Goal: Transaction & Acquisition: Purchase product/service

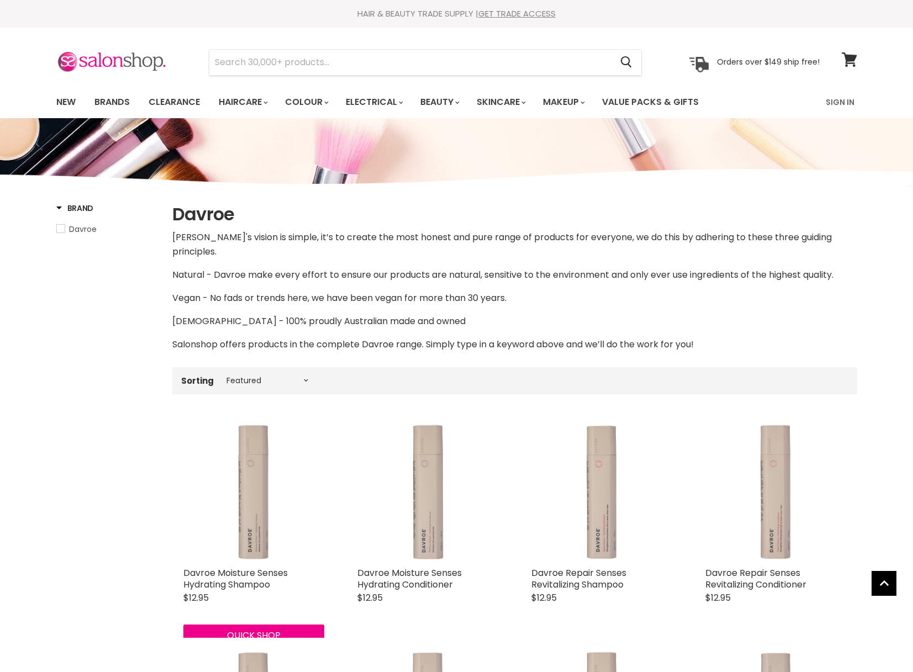
select select "manual"
click at [106, 104] on link "Brands" at bounding box center [112, 102] width 52 height 23
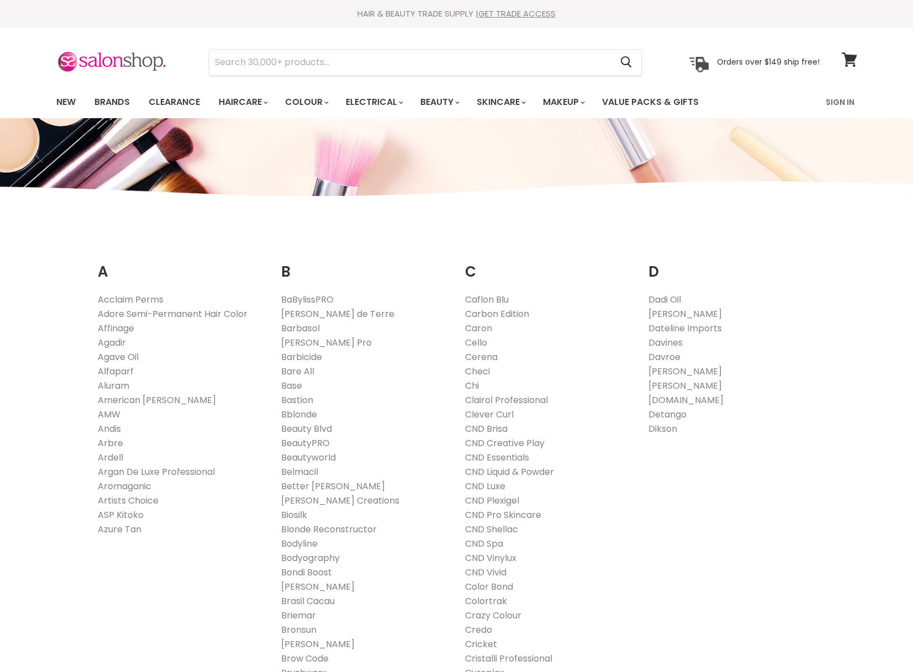
scroll to position [954, 0]
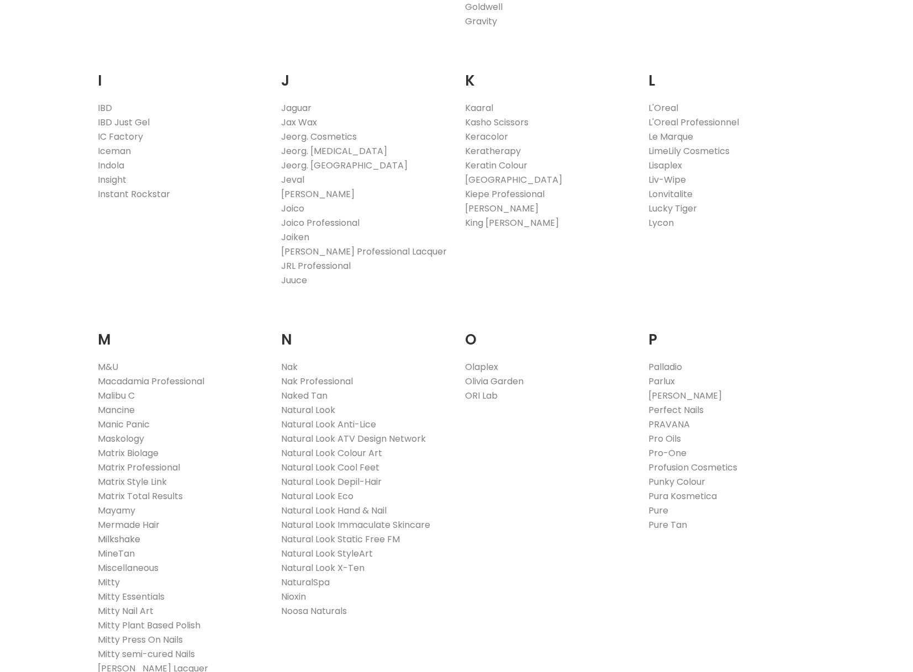
click at [109, 542] on link "Milkshake" at bounding box center [119, 539] width 43 height 13
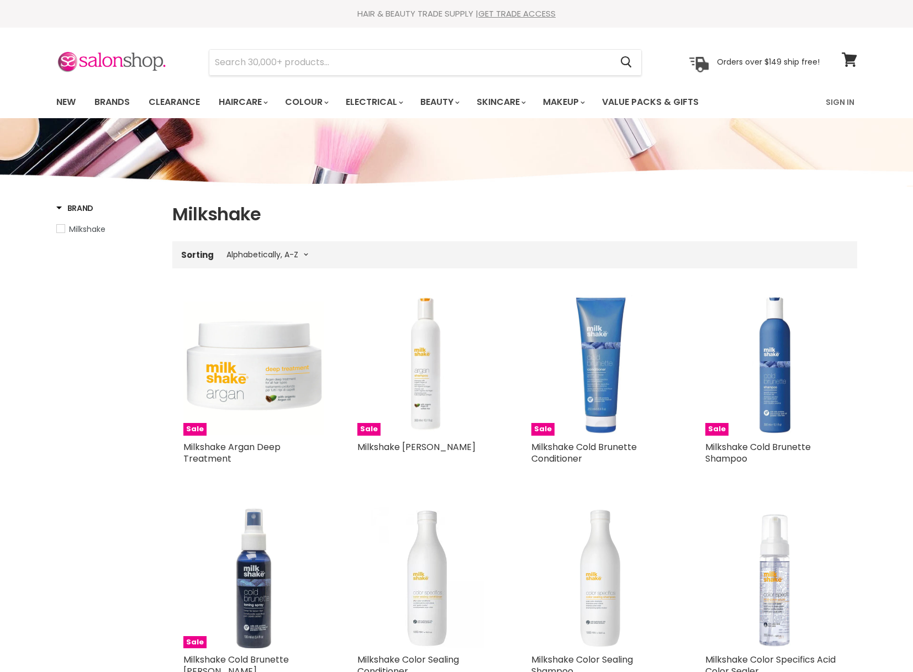
select select "title-ascending"
click at [72, 101] on link "New" at bounding box center [66, 102] width 36 height 23
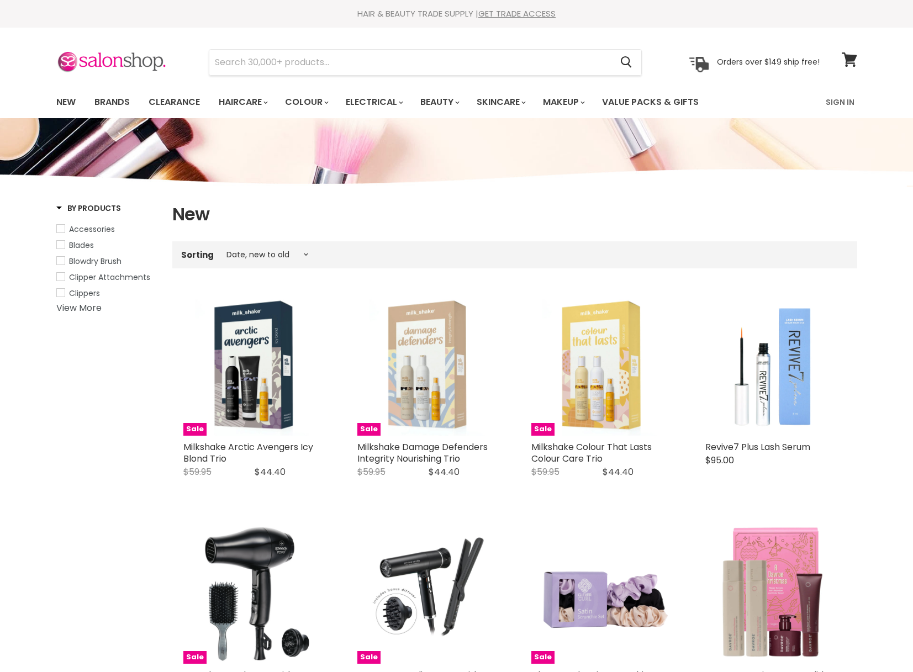
select select "created-descending"
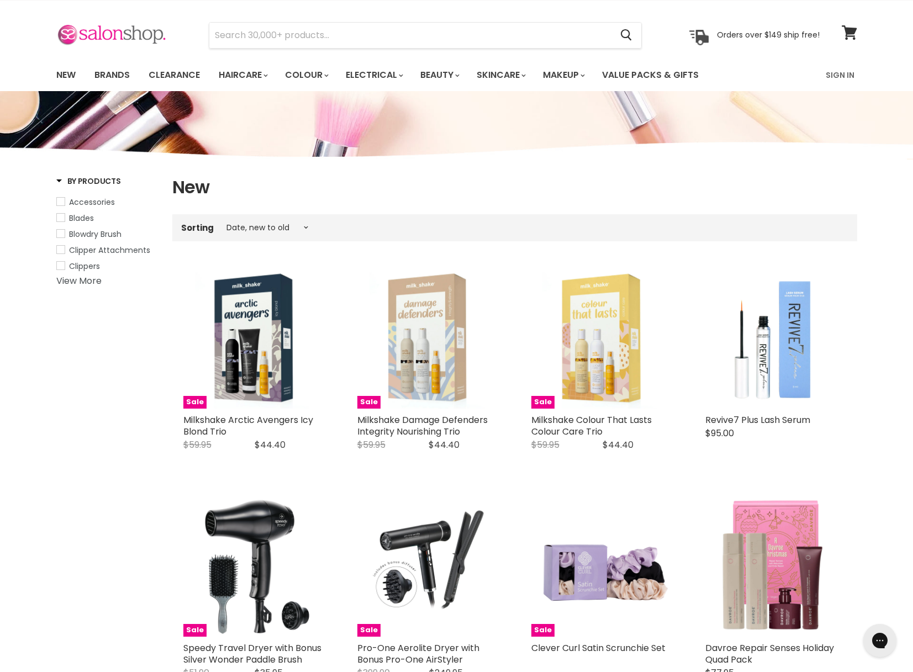
click at [102, 30] on img at bounding box center [111, 35] width 110 height 23
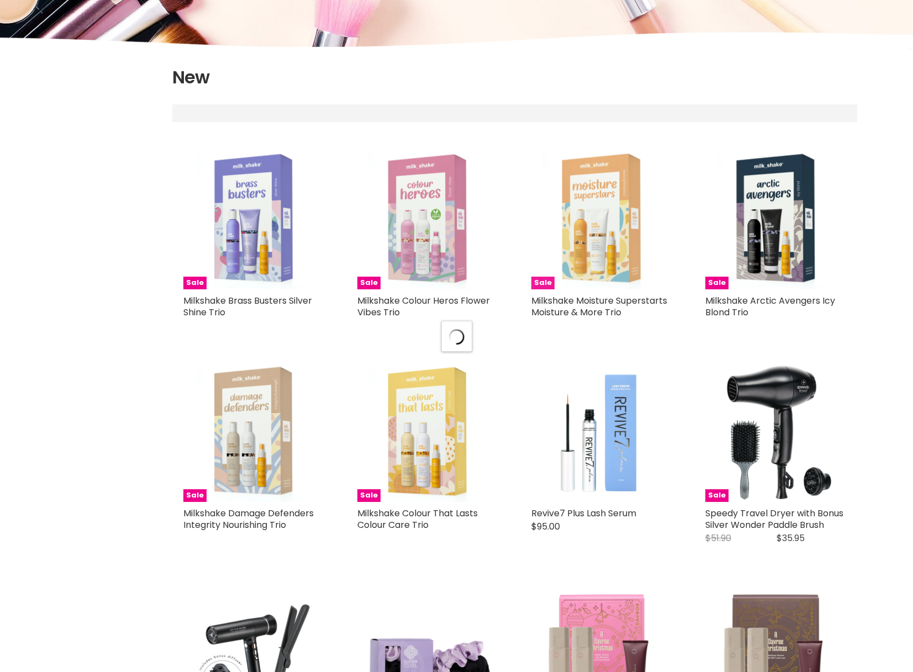
select select "created-descending"
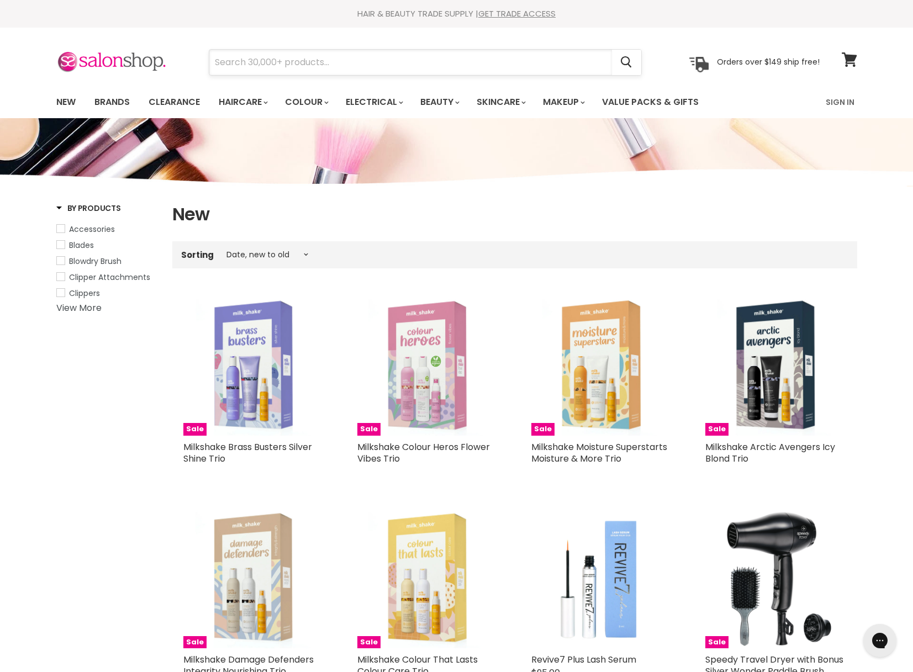
click at [317, 68] on input "Search" at bounding box center [410, 62] width 403 height 25
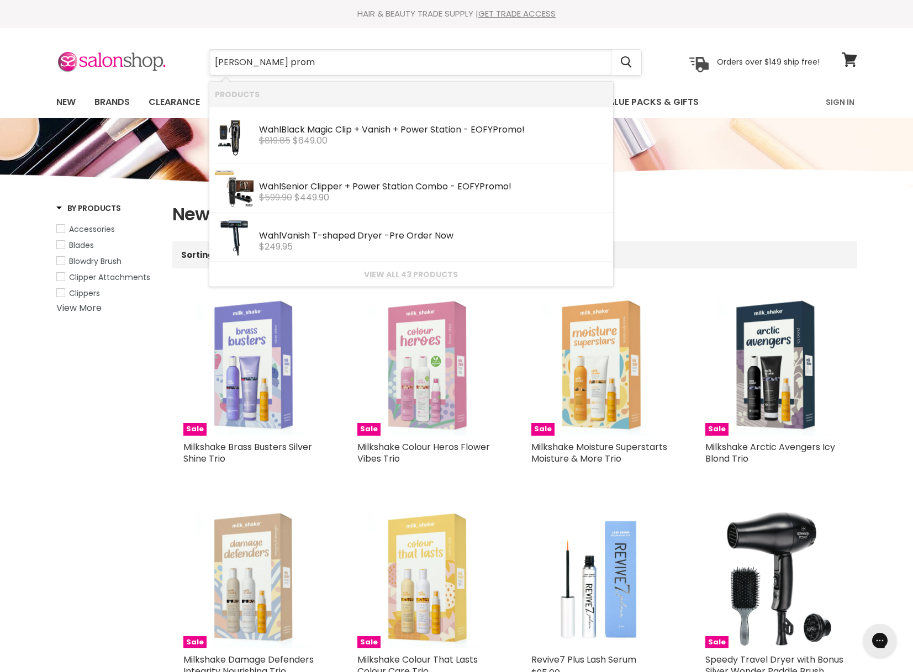
type input "wahl promo"
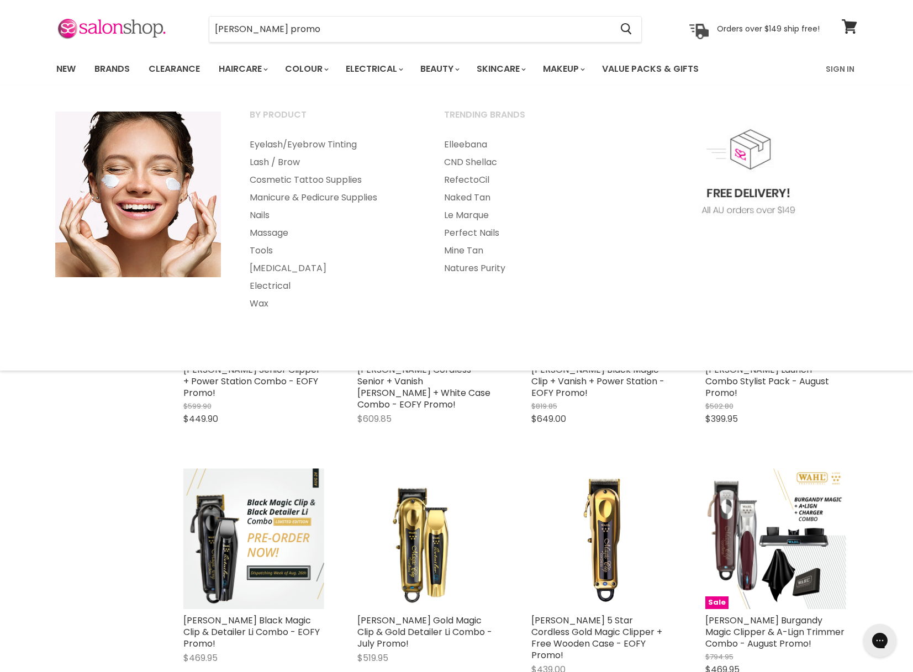
scroll to position [22, 0]
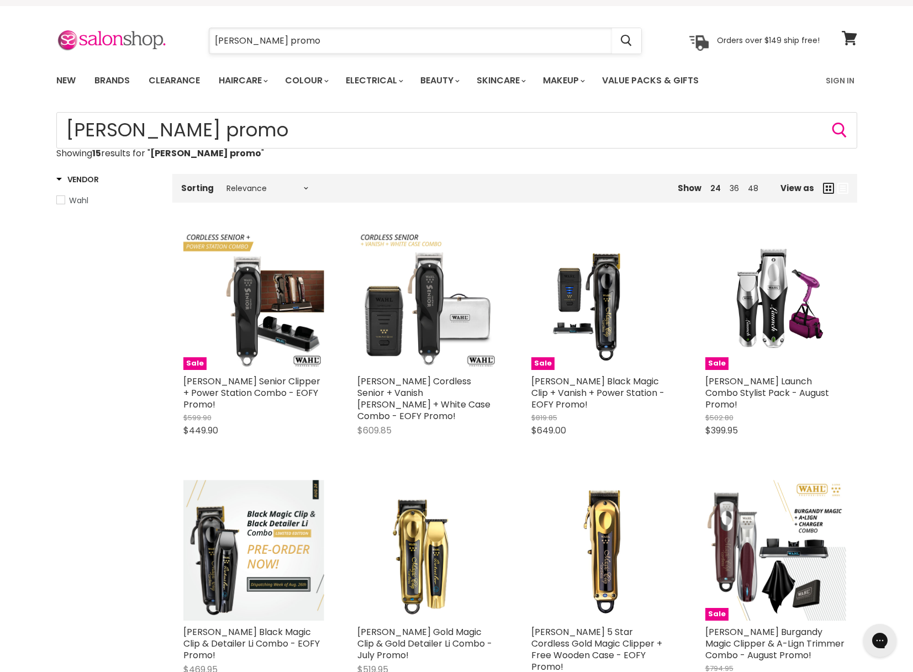
click at [280, 37] on input "wahl promo" at bounding box center [410, 40] width 403 height 25
click at [253, 36] on input "wahl promo" at bounding box center [410, 40] width 403 height 25
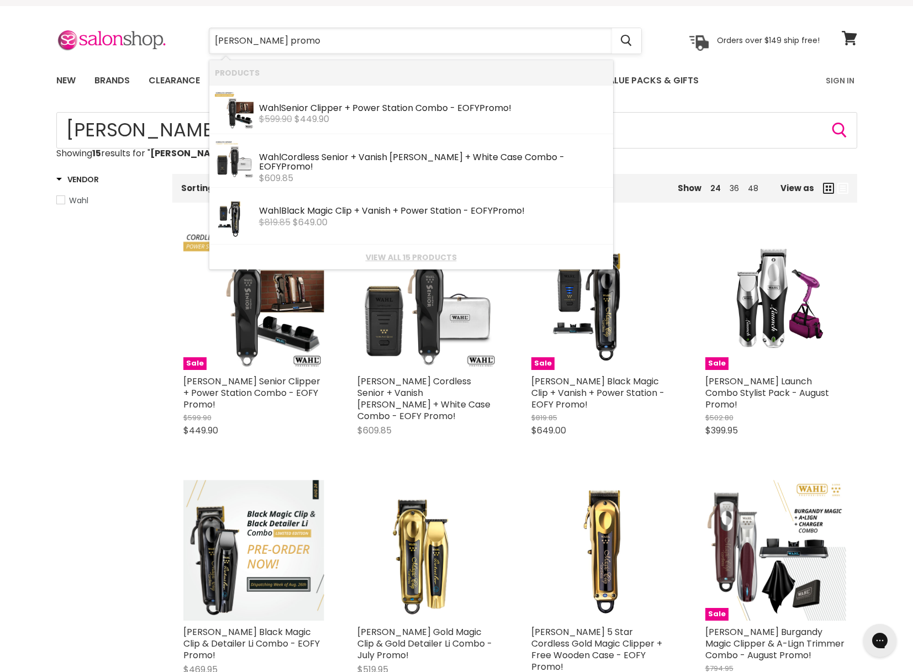
click at [253, 36] on input "wahl promo" at bounding box center [410, 40] width 403 height 25
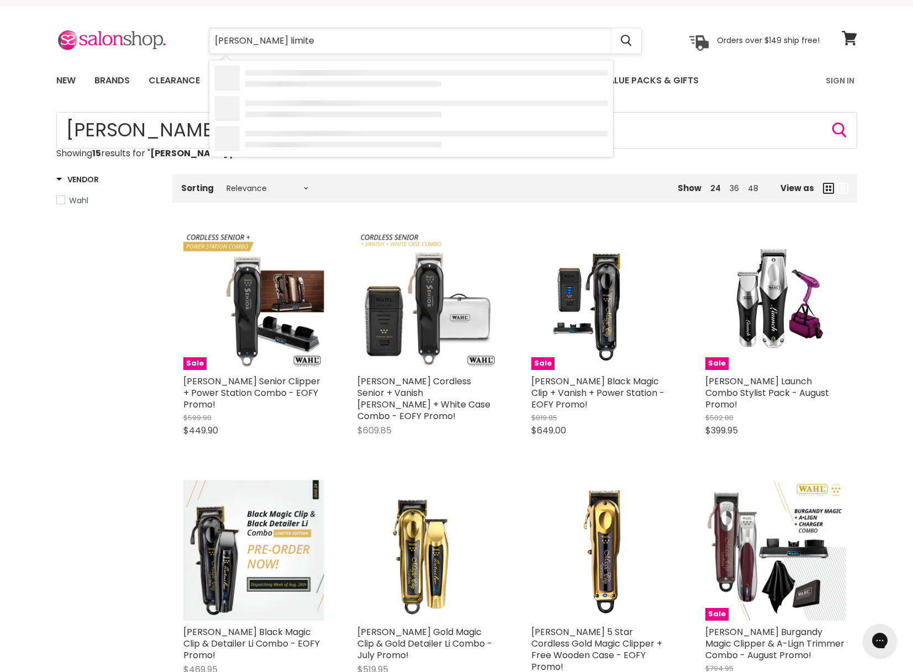
type input "wahl limited"
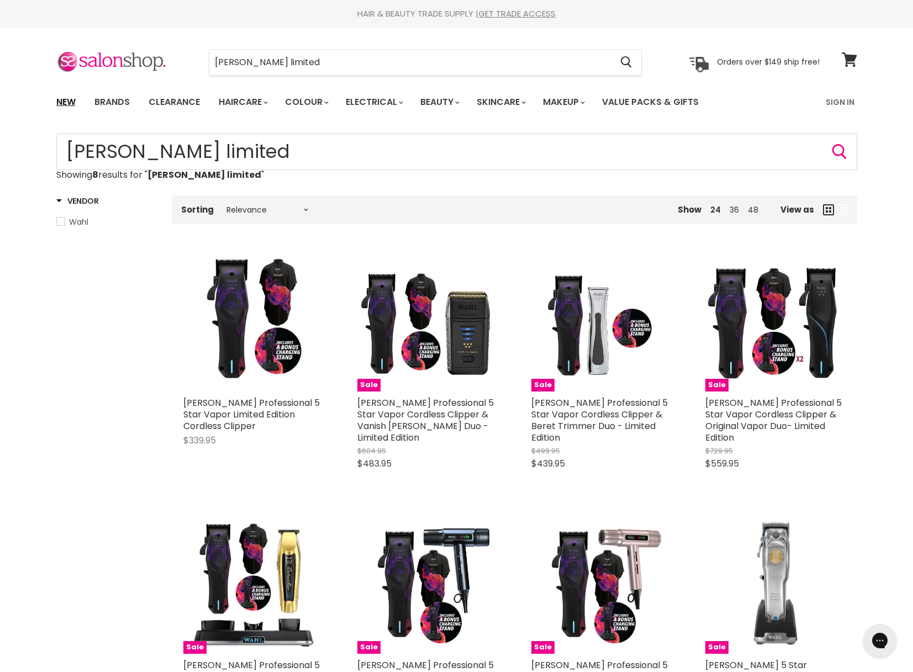
click at [73, 100] on link "New" at bounding box center [66, 102] width 36 height 23
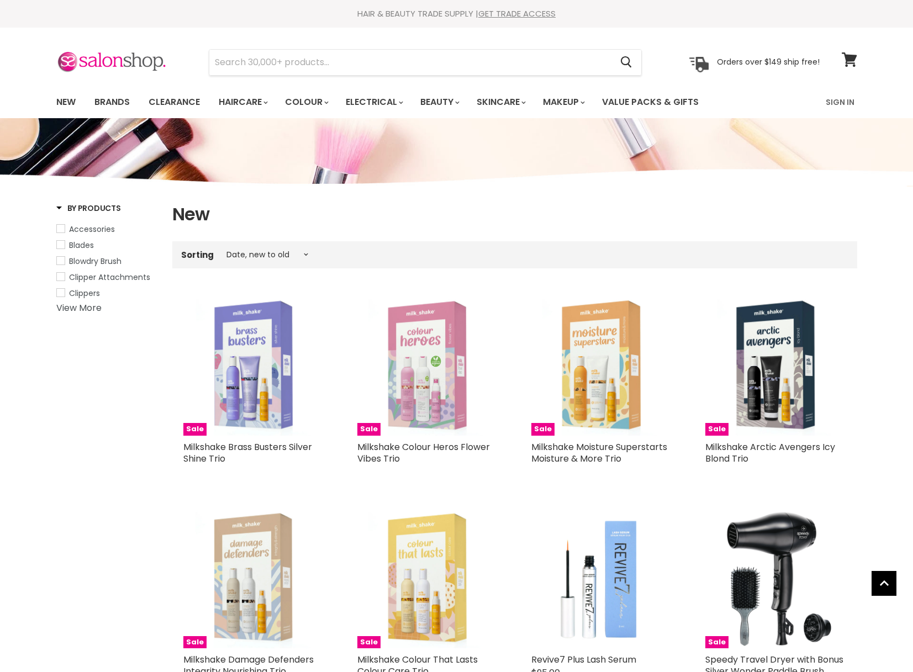
select select "created-descending"
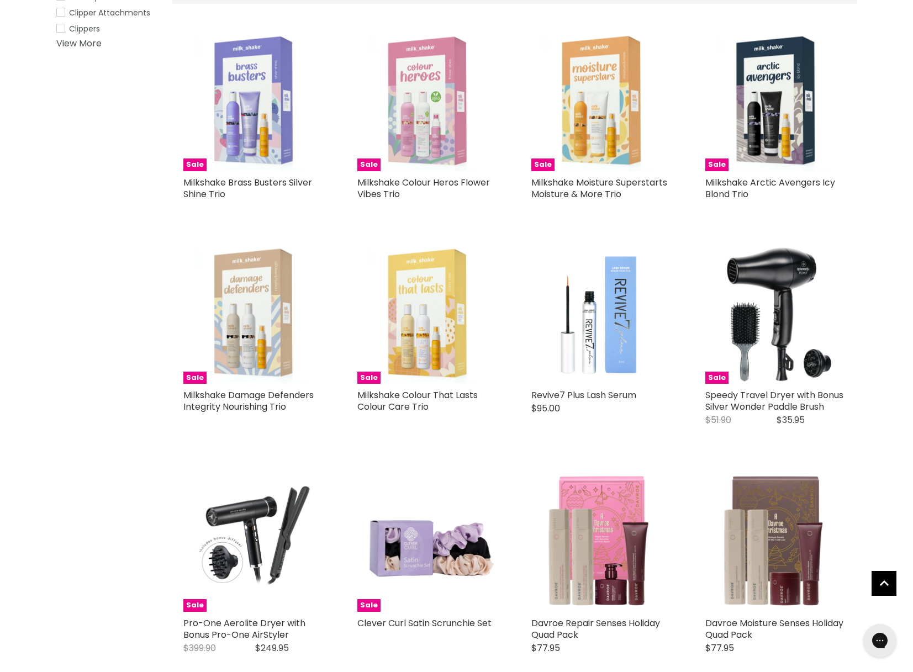
scroll to position [314, 0]
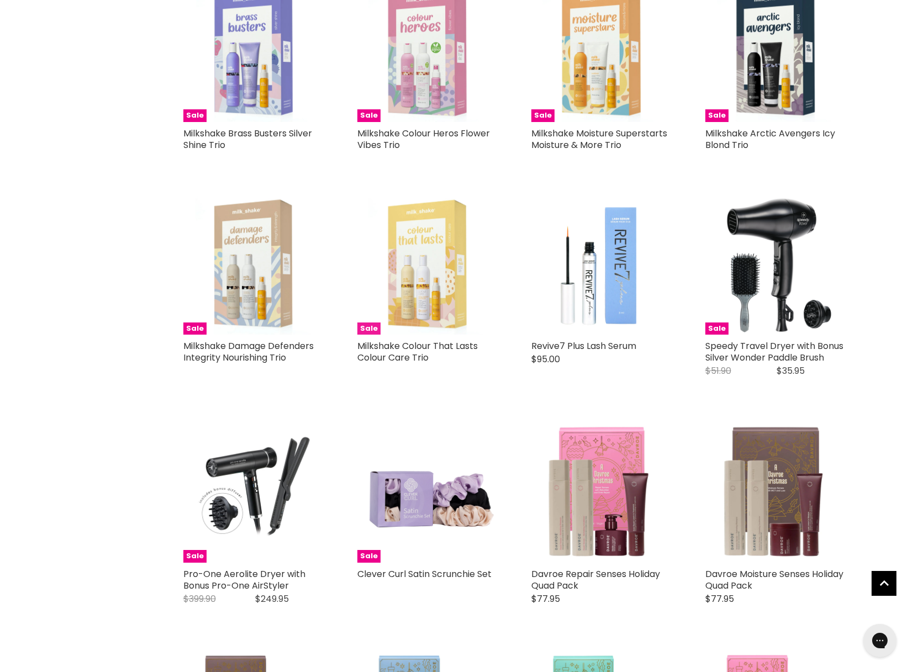
click at [425, 293] on img "Main content" at bounding box center [427, 264] width 141 height 141
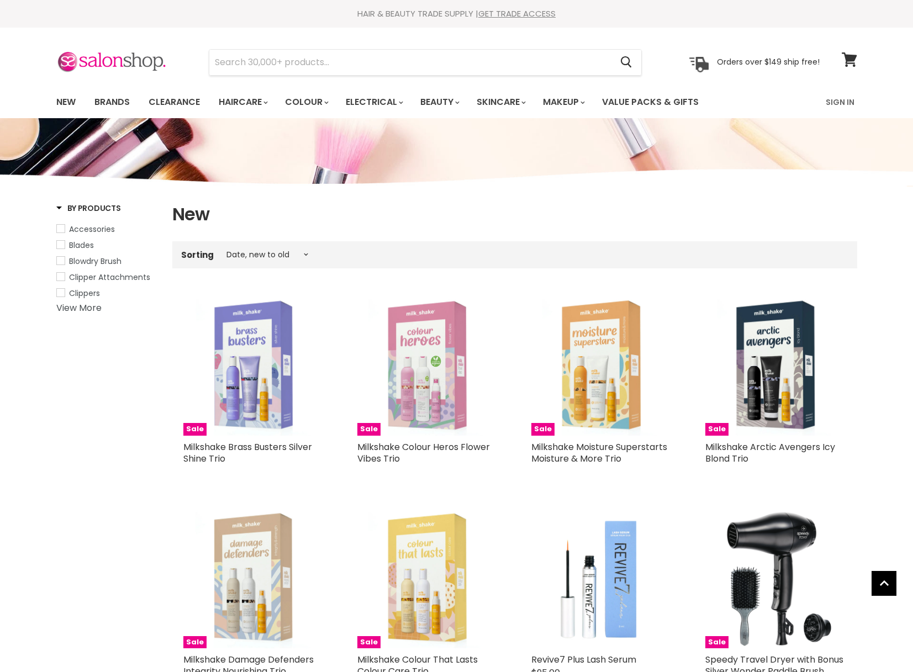
select select "created-descending"
